Goal: Task Accomplishment & Management: Complete application form

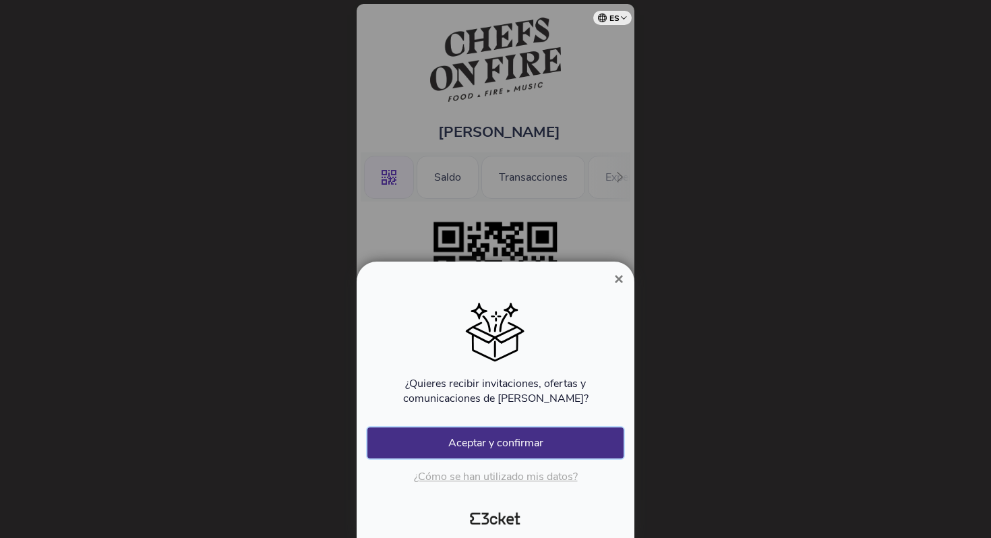
click at [481, 442] on button "Aceptar y confirmar" at bounding box center [495, 442] width 256 height 31
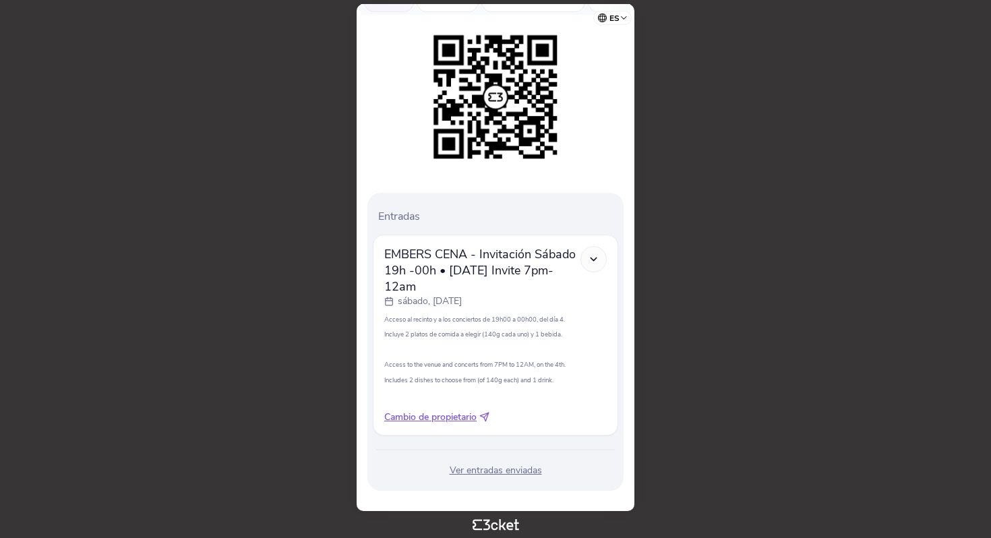
scroll to position [200, 0]
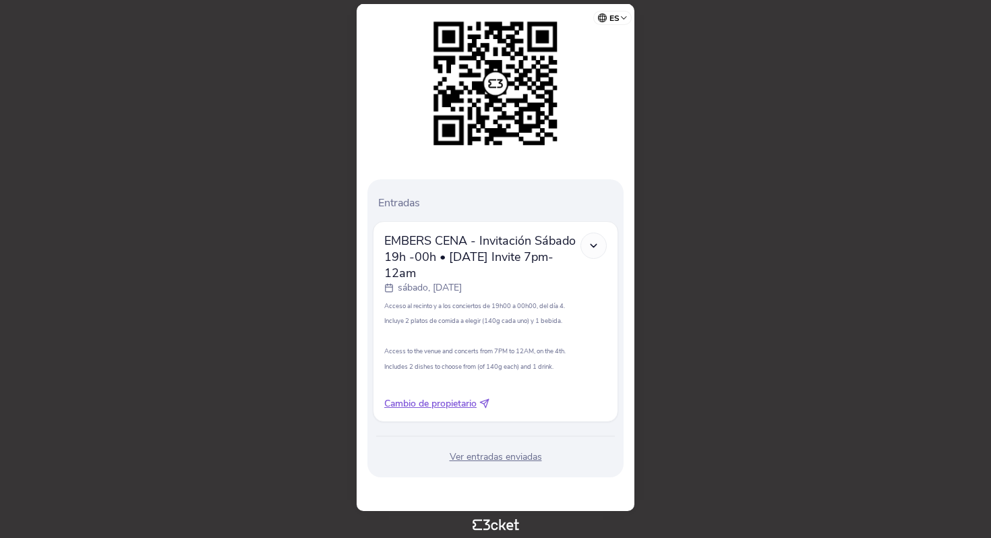
click at [419, 401] on span "Cambio de propietario" at bounding box center [430, 403] width 92 height 13
select select "34"
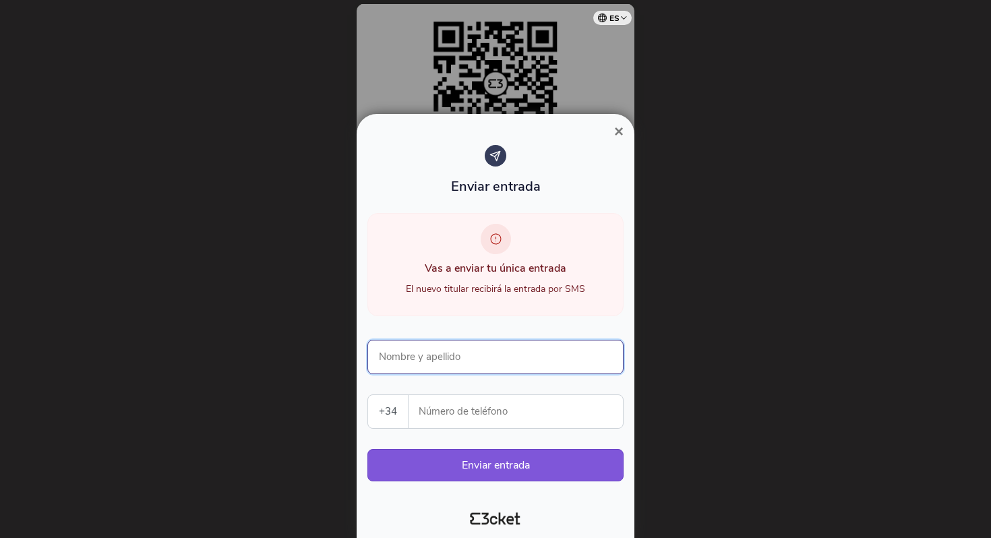
click at [454, 361] on input "Nombre y apellido" at bounding box center [495, 357] width 256 height 34
type input "n"
click at [616, 126] on span "×" at bounding box center [618, 131] width 9 height 18
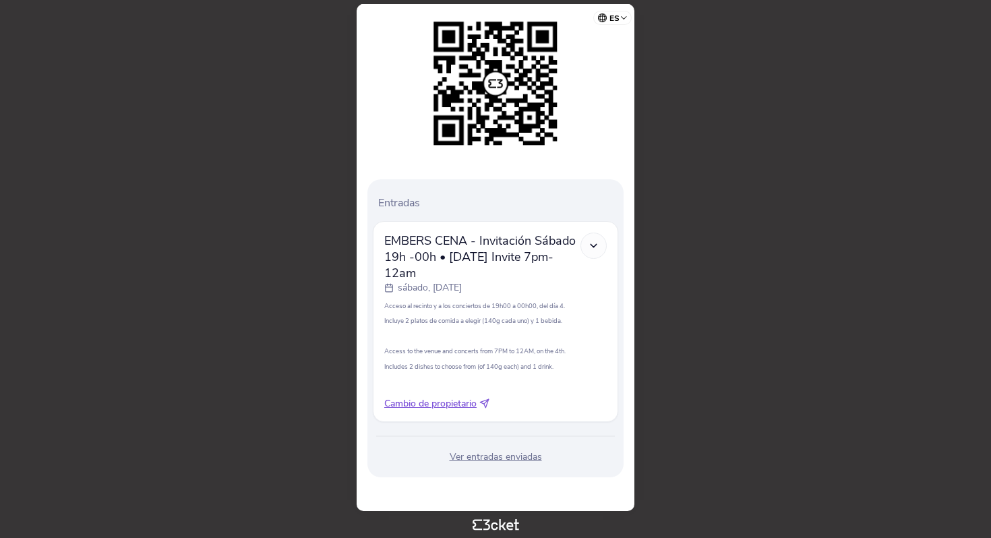
click at [424, 404] on span "Cambio de propietario" at bounding box center [430, 403] width 92 height 13
select select "34"
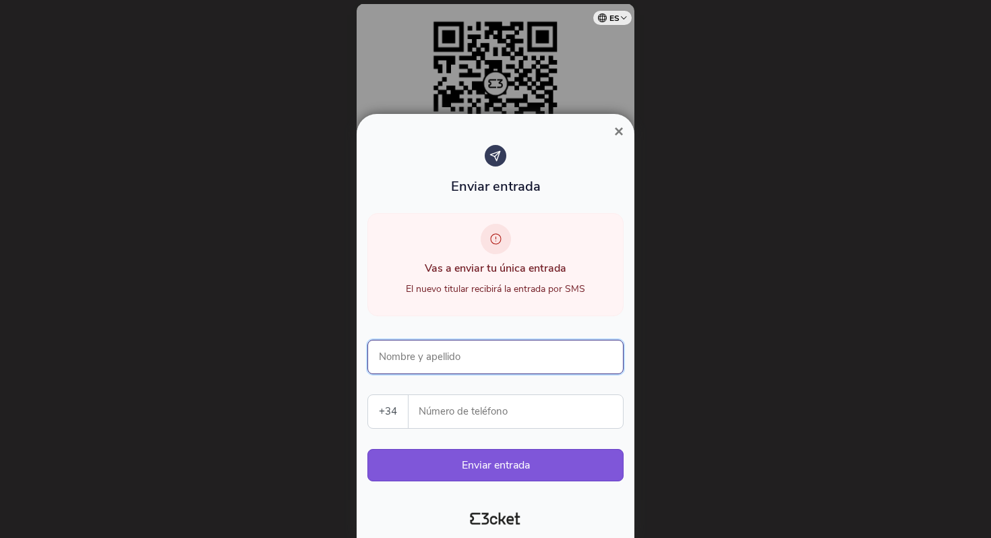
click at [448, 351] on input "Nombre y apellido" at bounding box center [495, 357] width 256 height 34
type input "nacho martin"
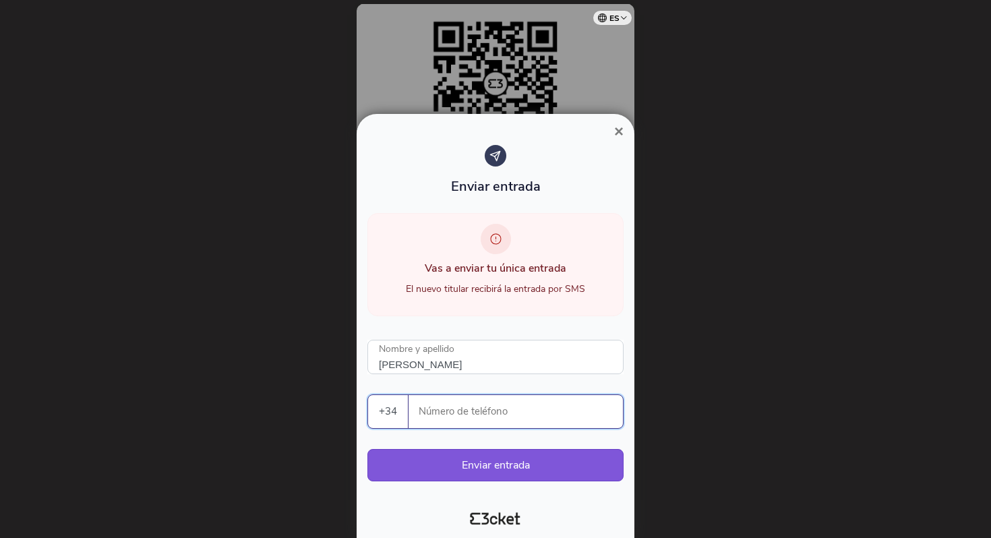
click at [473, 409] on input "Número de teléfono" at bounding box center [521, 411] width 204 height 33
paste input "616905733"
type input "616905733"
click at [488, 465] on button "Enviar entrada" at bounding box center [495, 465] width 256 height 32
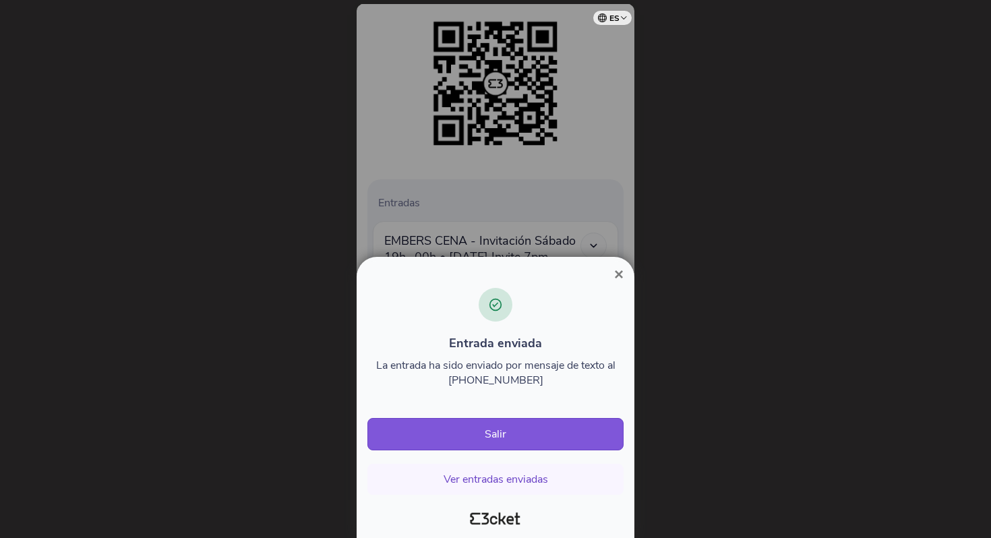
click at [620, 275] on span "×" at bounding box center [618, 274] width 9 height 18
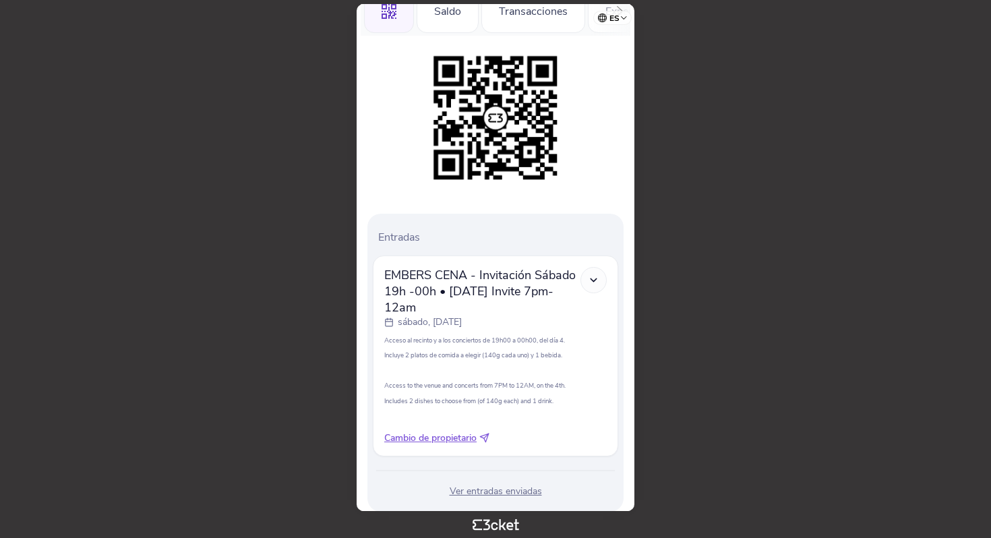
scroll to position [200, 0]
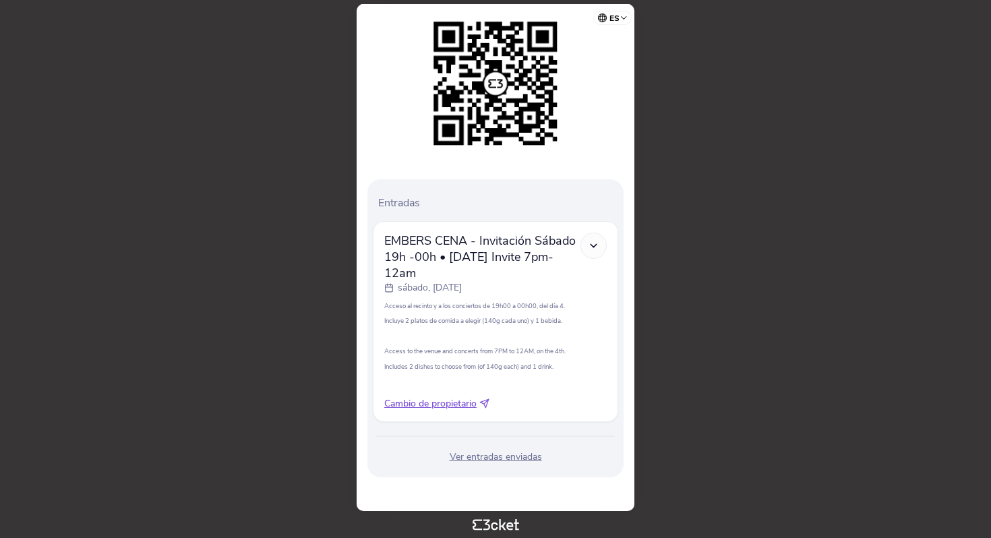
click at [479, 458] on div "Ver entradas enviadas" at bounding box center [495, 456] width 245 height 13
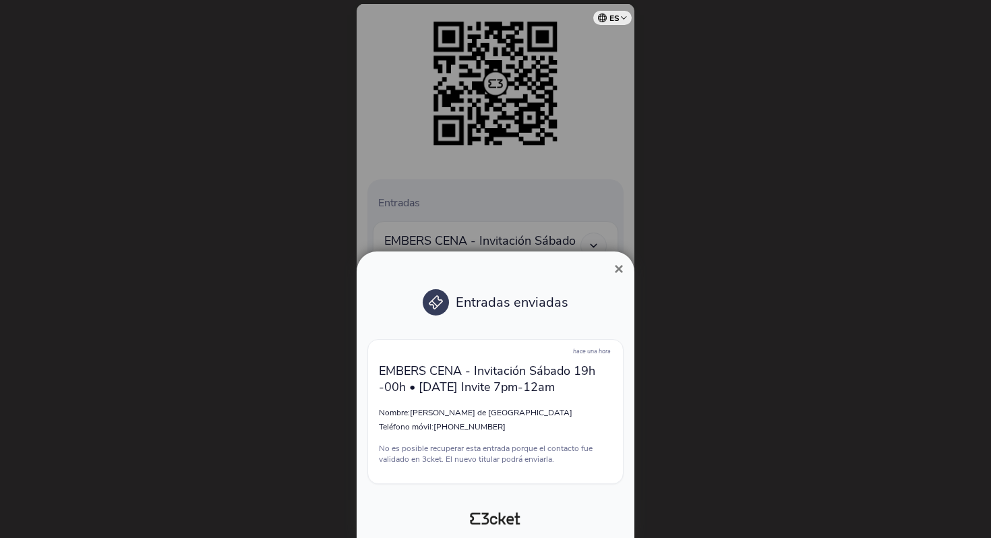
click at [618, 272] on span "×" at bounding box center [618, 269] width 9 height 18
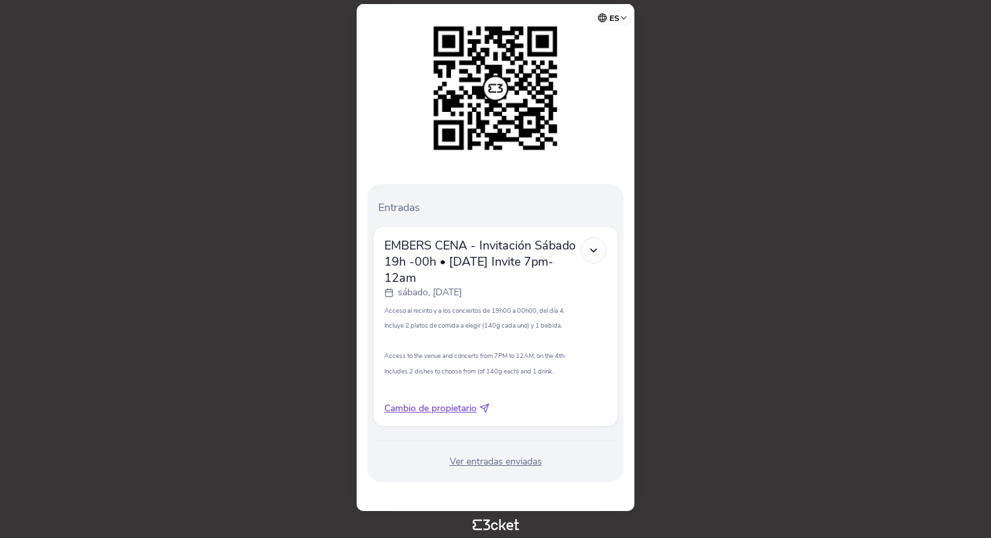
scroll to position [200, 0]
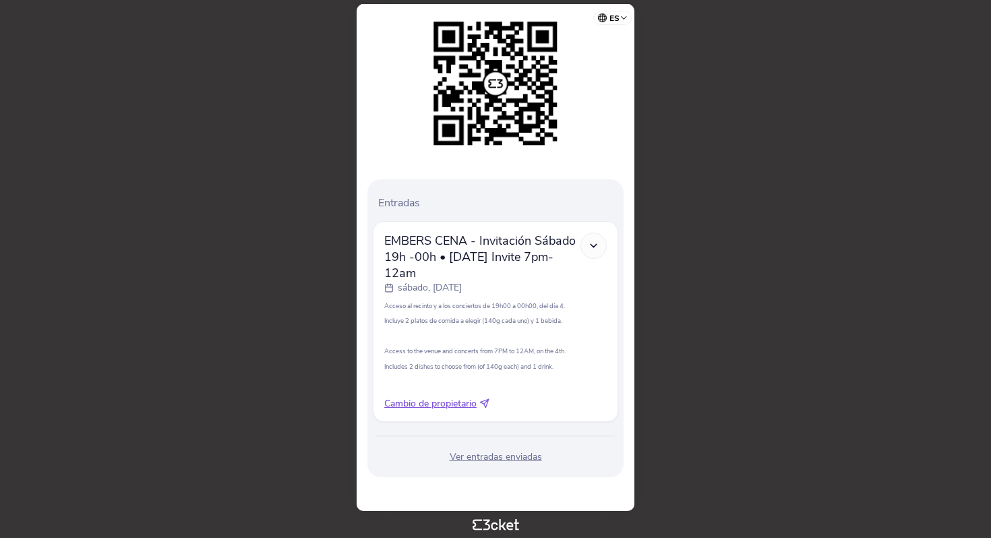
click at [416, 402] on span "Cambio de propietario" at bounding box center [430, 403] width 92 height 13
select select "34"
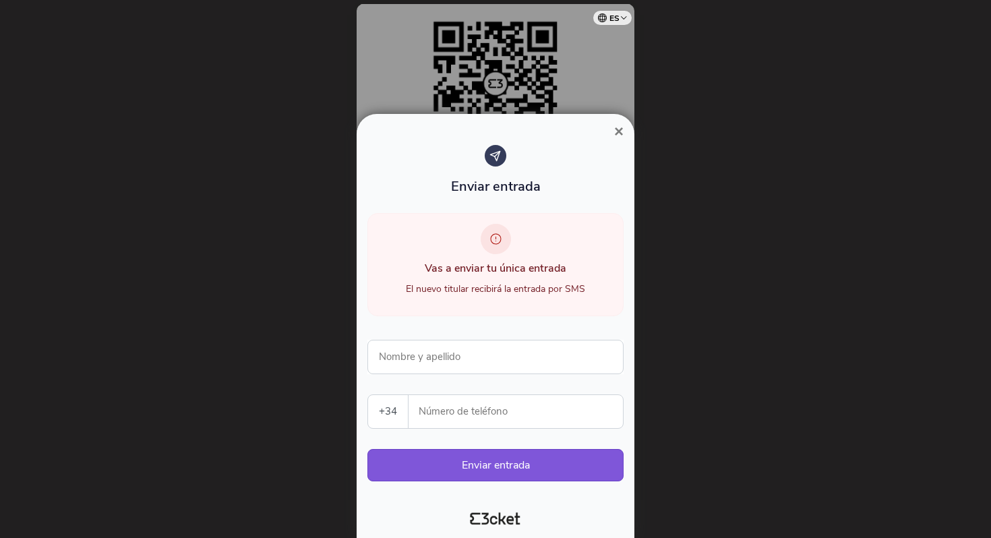
click at [620, 133] on span "×" at bounding box center [618, 131] width 9 height 18
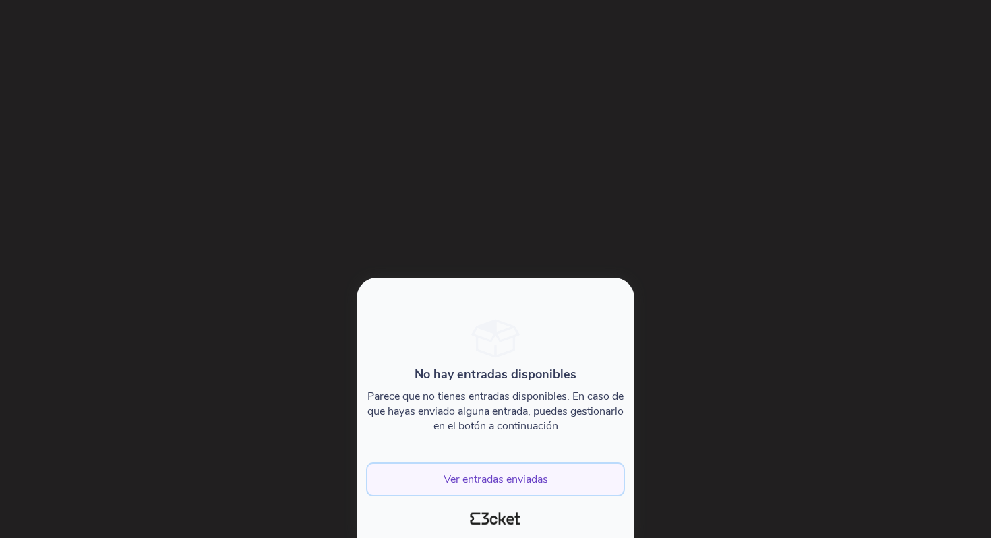
click at [535, 481] on button "Ver entradas enviadas" at bounding box center [495, 479] width 256 height 31
